Goal: Information Seeking & Learning: Check status

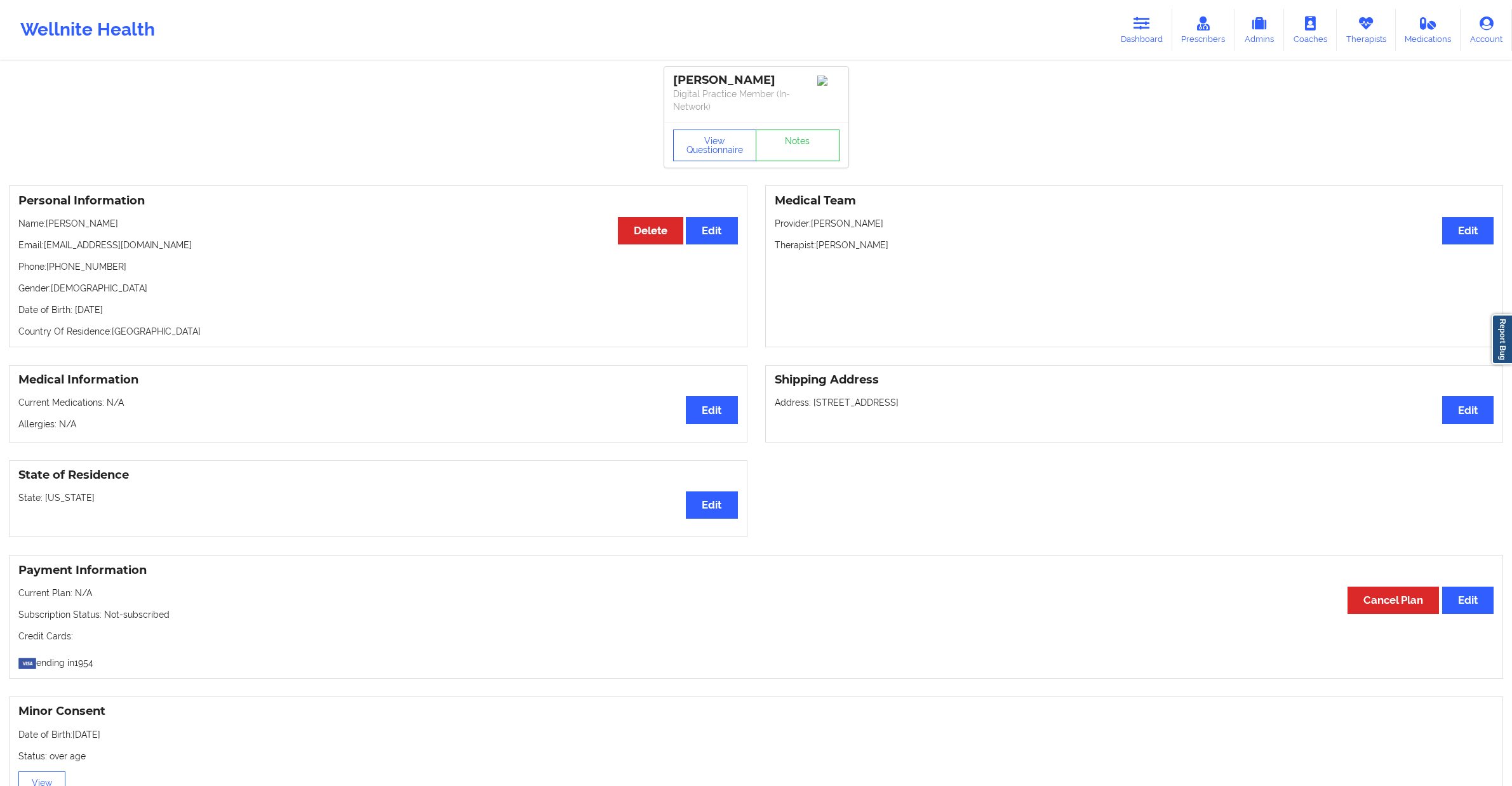
click at [1133, 30] on link "Dashboard" at bounding box center [1142, 30] width 61 height 42
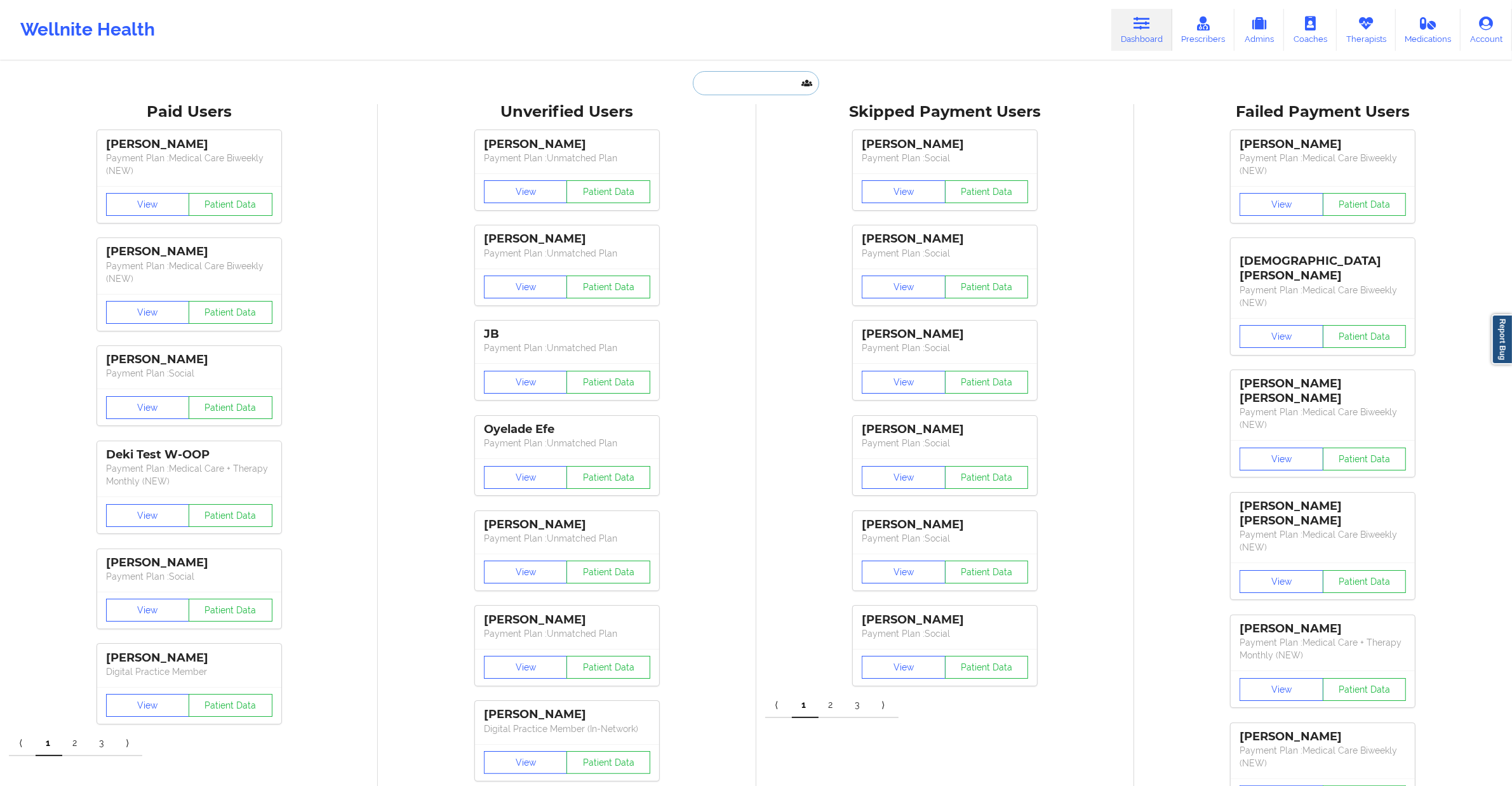
click at [772, 78] on input "text" at bounding box center [756, 83] width 125 height 24
paste input "Empire Blue Cross Blue Shield (Health) EPO Member ID: DPE423M96277 [DATE] ([DEM…"
type input "Empire Blue Cross Blue Shield (Health) EPO Member ID: DPE423M96277 [DATE] ([DEM…"
paste input "[EMAIL_ADDRESS][DOMAIN_NAME]"
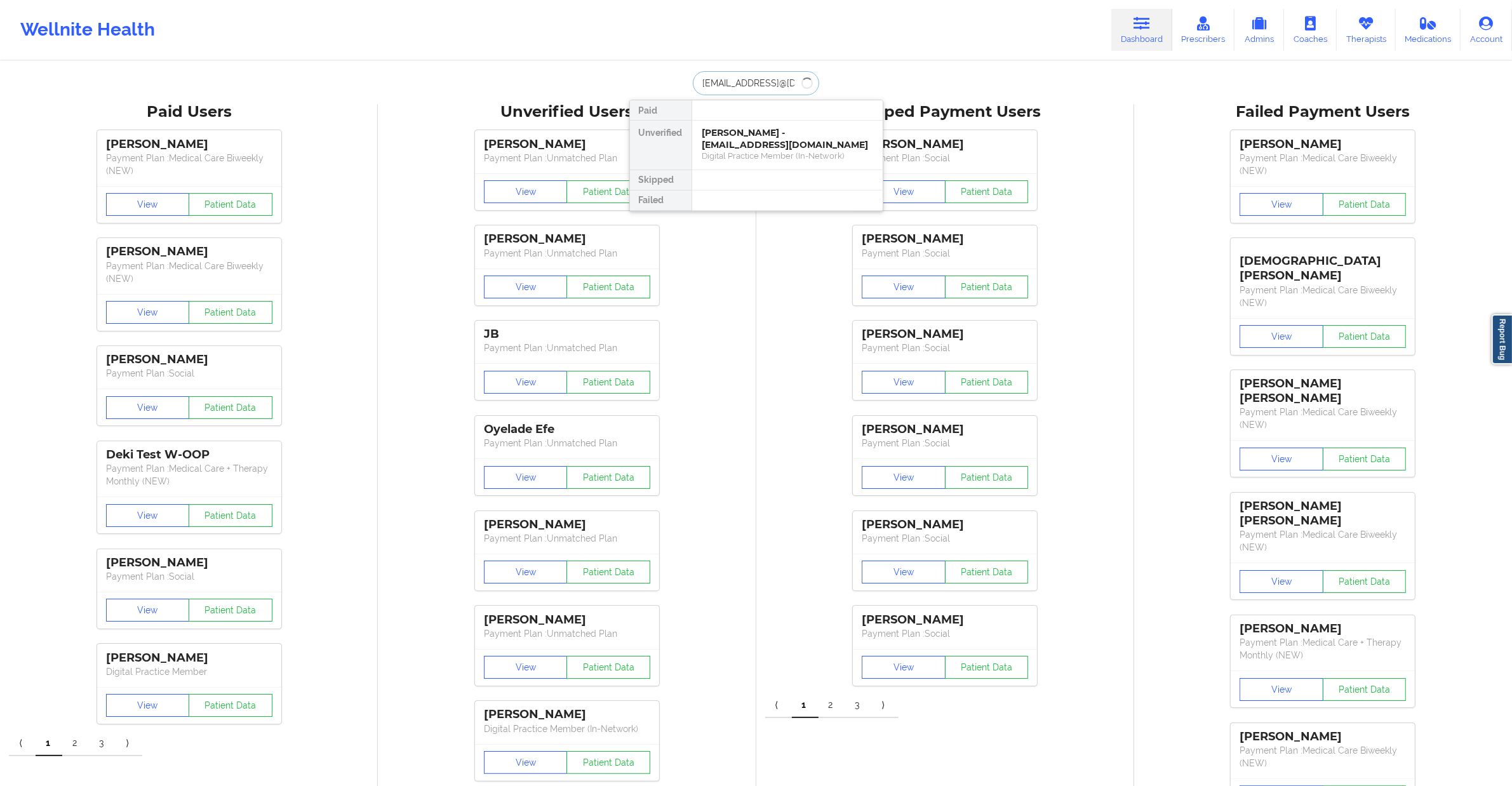
scroll to position [0, 68]
click at [760, 130] on div at bounding box center [787, 131] width 191 height 20
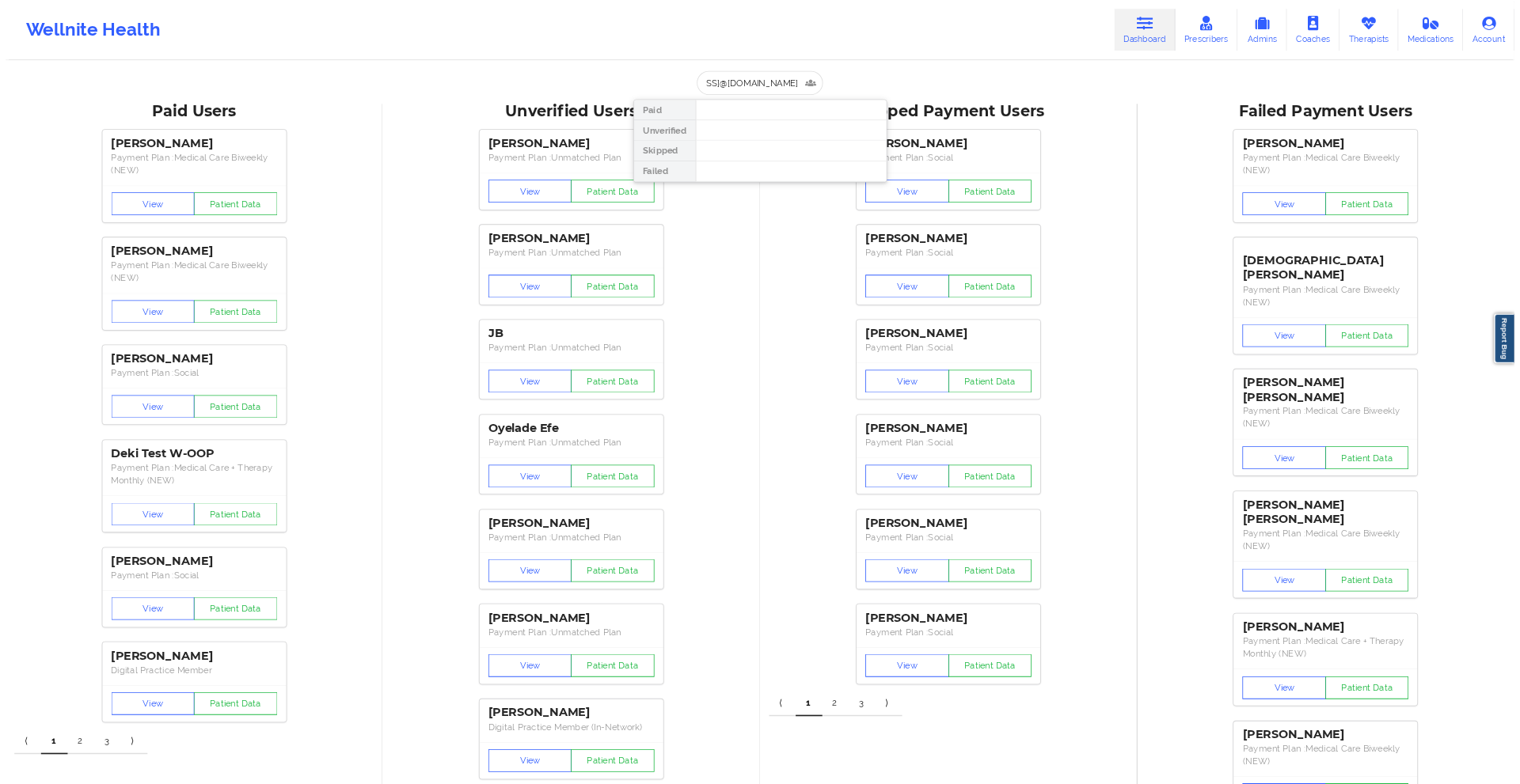
scroll to position [0, 0]
click at [974, 110] on input "[EMAIL_ADDRESS]@[DOMAIN_NAME]" at bounding box center [942, 103] width 156 height 30
click at [976, 111] on input "[EMAIL_ADDRESS]@[DOMAIN_NAME]" at bounding box center [942, 103] width 156 height 30
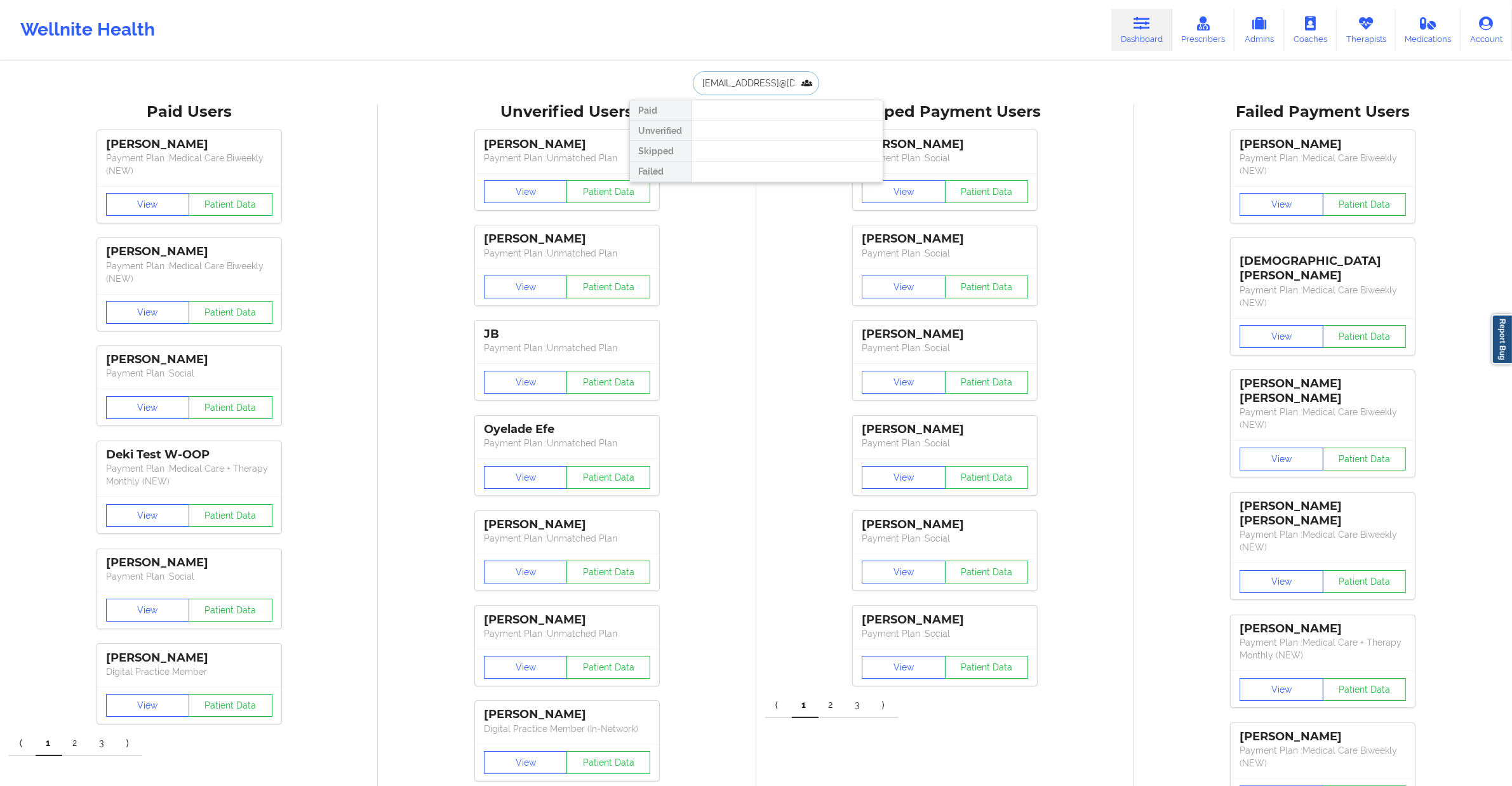
paste input "text"
type input "[EMAIL_ADDRESS][DOMAIN_NAME]"
click at [730, 124] on div "[PERSON_NAME] - [EMAIL_ADDRESS][DOMAIN_NAME] Social" at bounding box center [787, 145] width 191 height 49
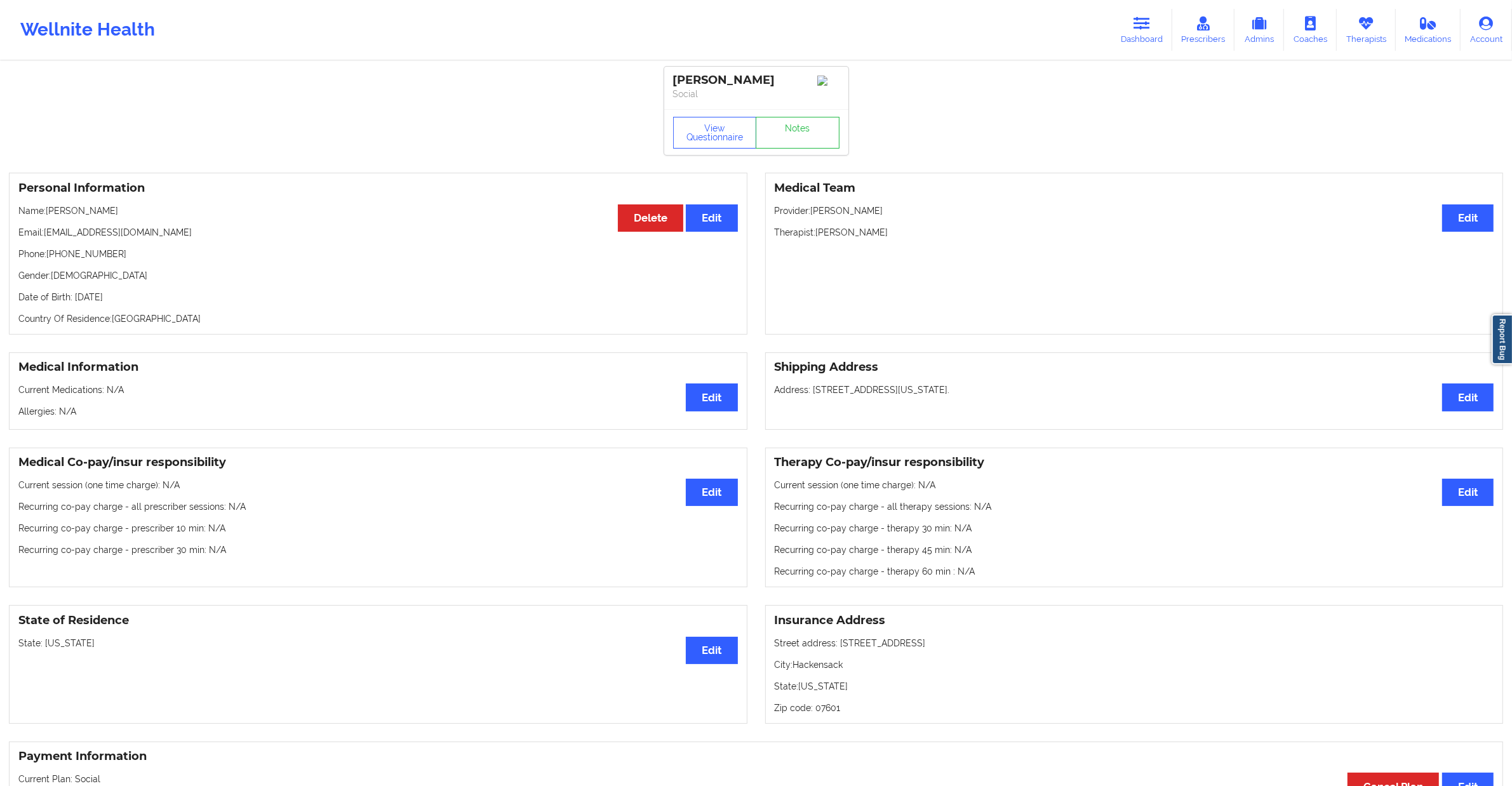
drag, startPoint x: 760, startPoint y: 78, endPoint x: 670, endPoint y: 74, distance: 90.1
click at [670, 74] on div "[PERSON_NAME] Social" at bounding box center [756, 88] width 184 height 43
copy div "[PERSON_NAME]"
click at [719, 143] on button "View Questionnaire" at bounding box center [715, 133] width 84 height 32
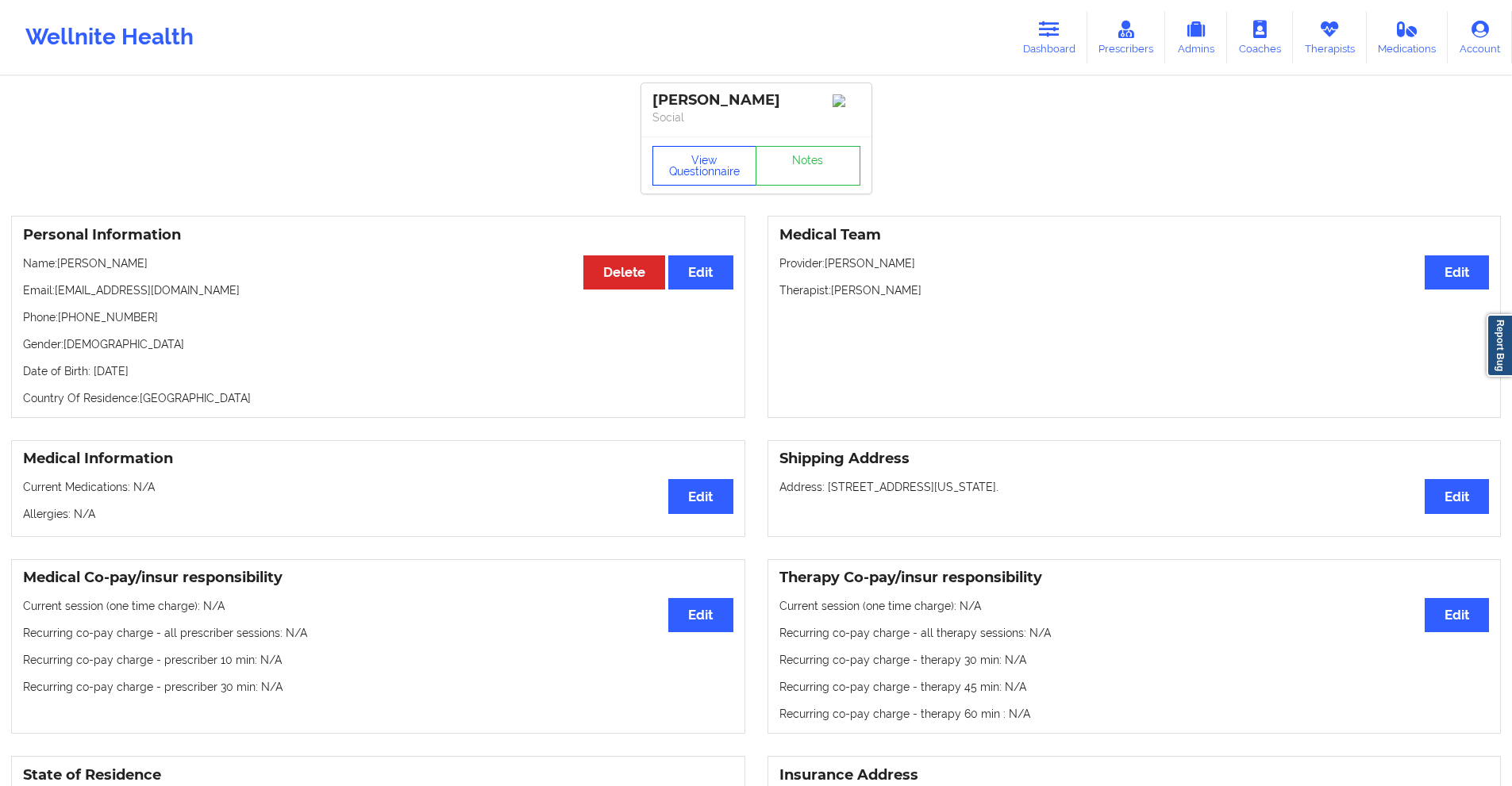
click at [710, 156] on button "View Questionnaire" at bounding box center [705, 166] width 105 height 40
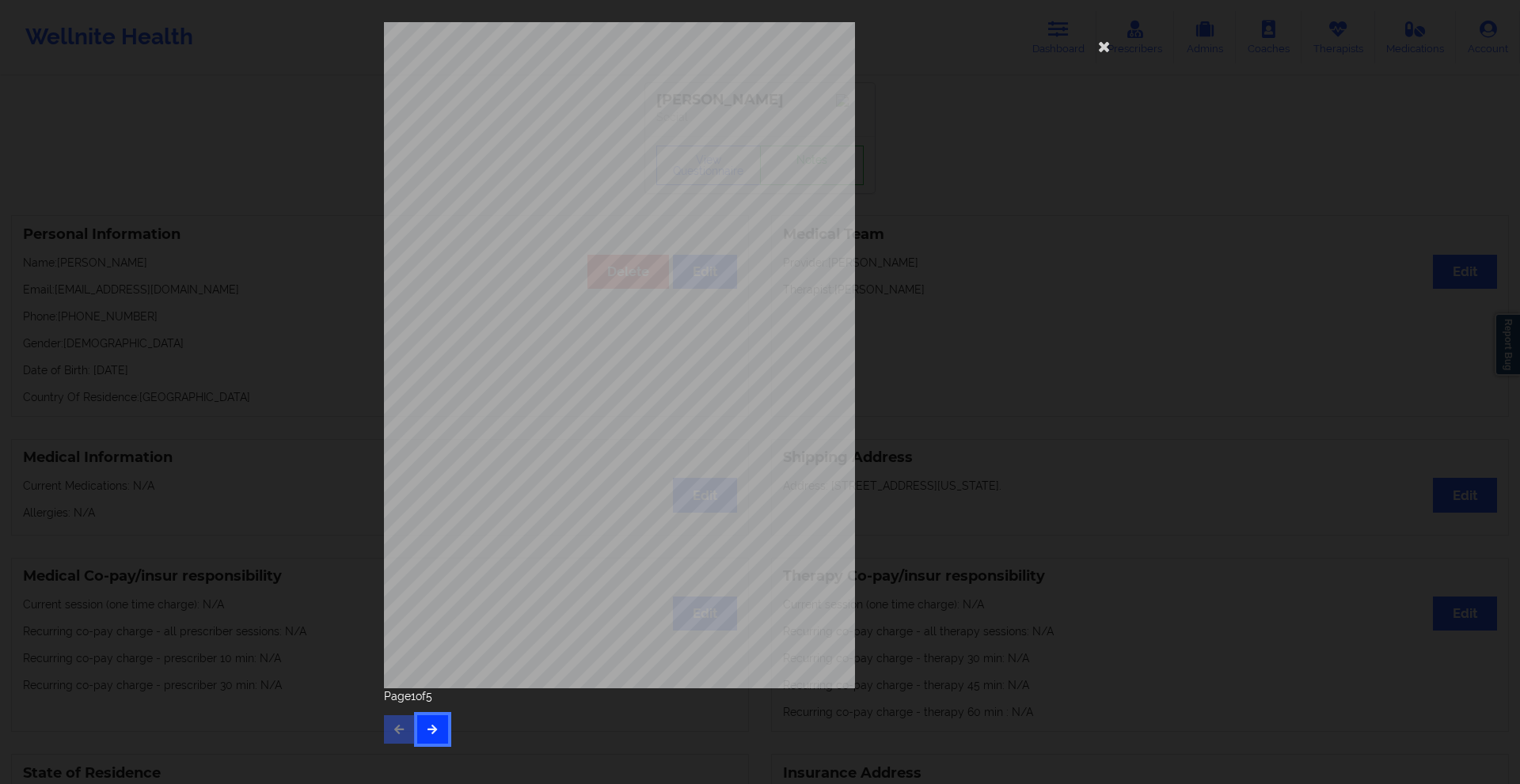
click at [442, 727] on button "button" at bounding box center [433, 729] width 31 height 28
click at [434, 724] on icon "button" at bounding box center [432, 729] width 14 height 10
click at [437, 714] on div "Page 3 of 5" at bounding box center [759, 716] width 752 height 56
click at [437, 724] on icon "button" at bounding box center [432, 729] width 14 height 10
click at [139, 334] on div "Insurance company type details by patient commercial Insurance Member ID for pa…" at bounding box center [760, 392] width 1520 height 784
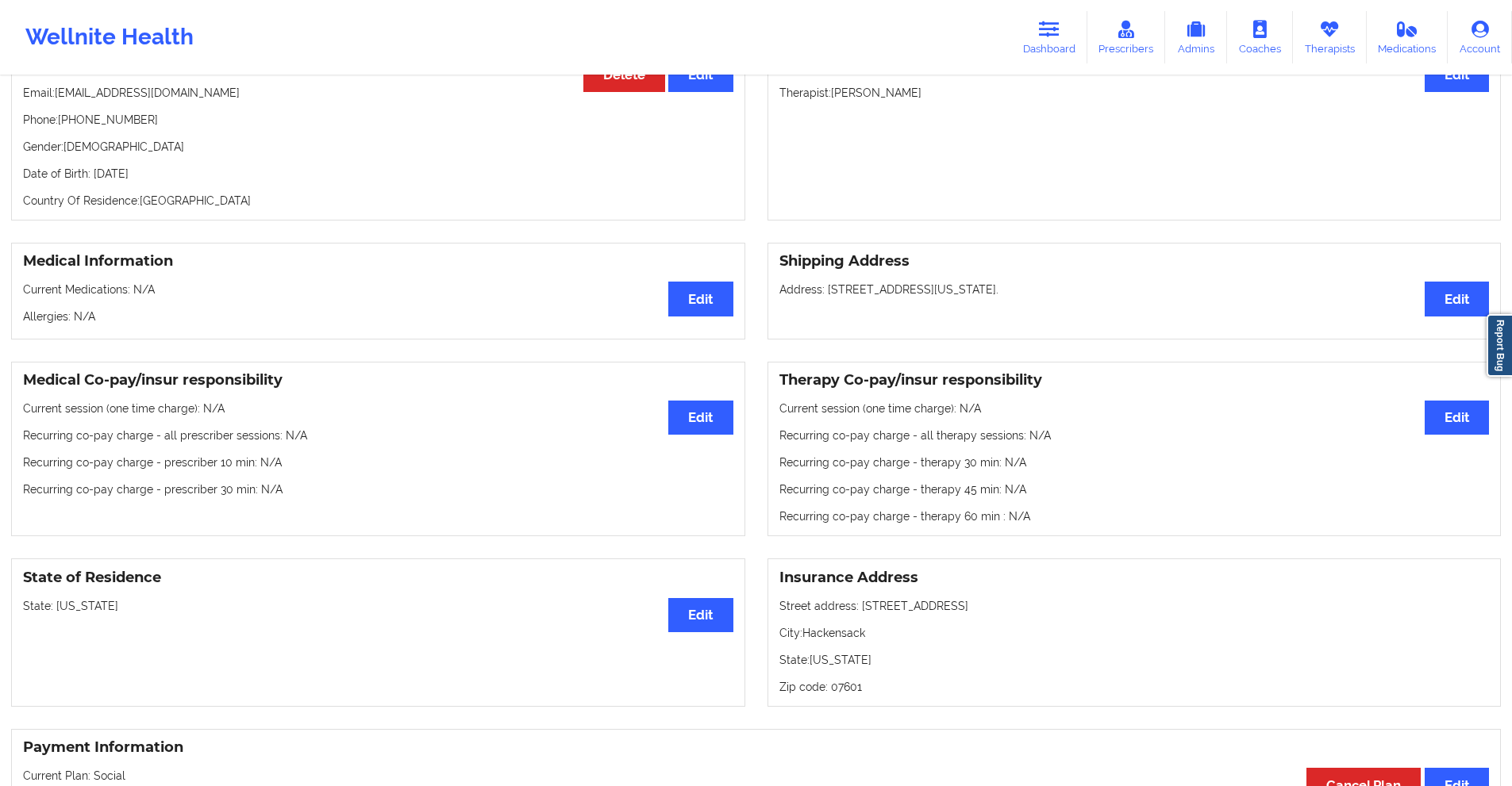
scroll to position [238, 0]
